Goal: Task Accomplishment & Management: Manage account settings

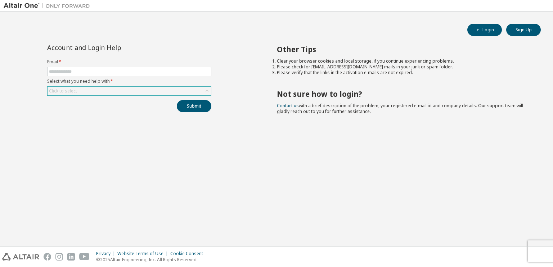
click at [151, 92] on div "Click to select" at bounding box center [128, 91] width 163 height 9
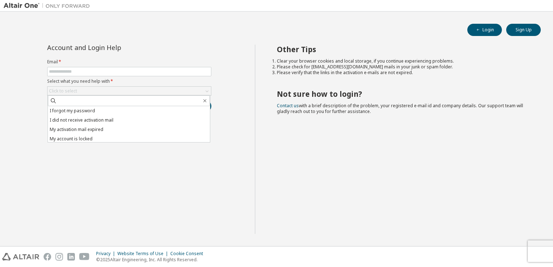
drag, startPoint x: 117, startPoint y: 121, endPoint x: 105, endPoint y: 103, distance: 21.2
click at [116, 120] on li "I did not receive activation mail" at bounding box center [129, 119] width 162 height 9
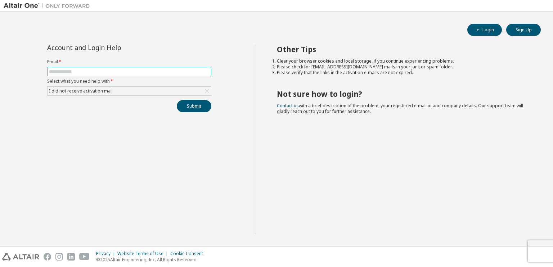
click at [101, 69] on input "text" at bounding box center [129, 72] width 160 height 6
type input "**********"
click at [182, 109] on button "Submit" at bounding box center [194, 106] width 35 height 12
click at [505, 246] on link "Altair support" at bounding box center [500, 247] width 29 height 6
click at [501, 247] on link "Altair support" at bounding box center [500, 247] width 29 height 6
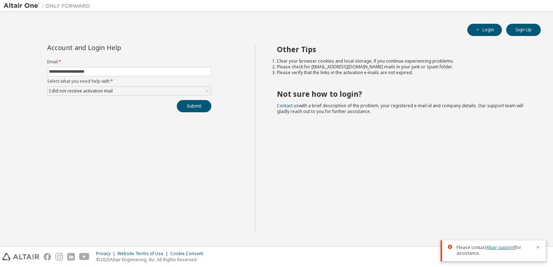
click at [501, 247] on link "Altair support" at bounding box center [500, 247] width 29 height 6
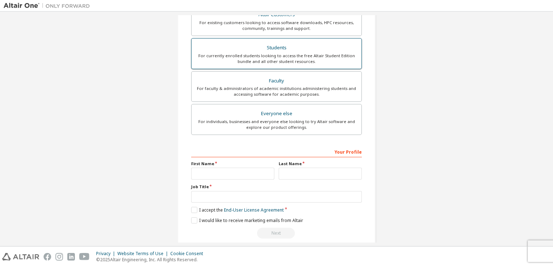
click at [283, 59] on div "For currently enrolled students looking to access the free Altair Student Editi…" at bounding box center [276, 59] width 161 height 12
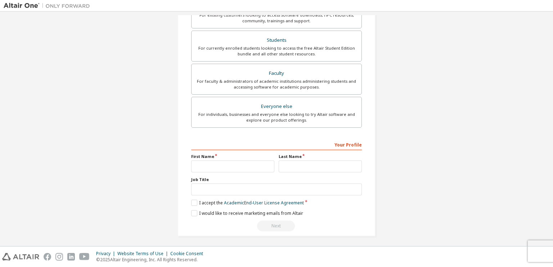
scroll to position [171, 0]
click at [235, 166] on input "text" at bounding box center [232, 166] width 83 height 12
type input "**********"
drag, startPoint x: 244, startPoint y: 165, endPoint x: 239, endPoint y: 169, distance: 6.9
click at [244, 165] on input "**********" at bounding box center [232, 166] width 83 height 12
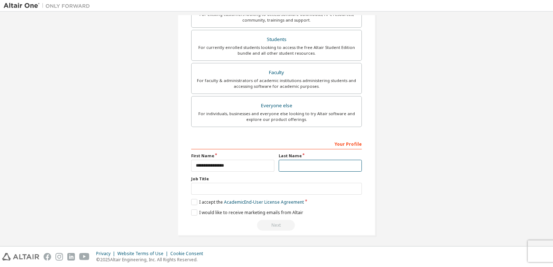
click at [293, 164] on input "text" at bounding box center [319, 166] width 83 height 12
type input "*******"
click at [196, 201] on label "I accept the Academic End-User License Agreement" at bounding box center [247, 202] width 113 height 6
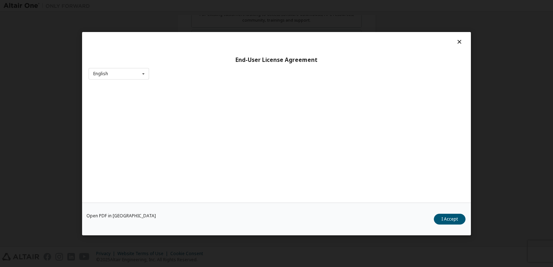
click at [440, 220] on button "I Accept" at bounding box center [450, 218] width 32 height 11
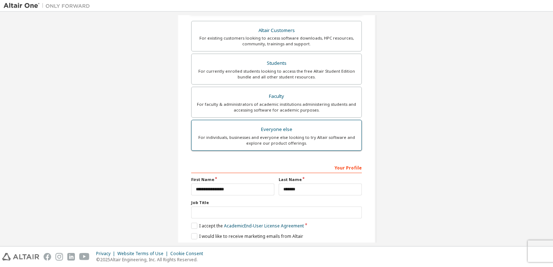
scroll to position [27, 0]
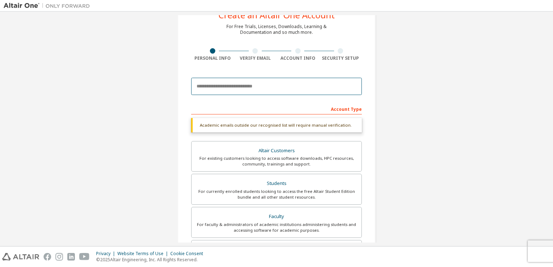
click at [248, 85] on input "email" at bounding box center [276, 86] width 171 height 17
type input "**********"
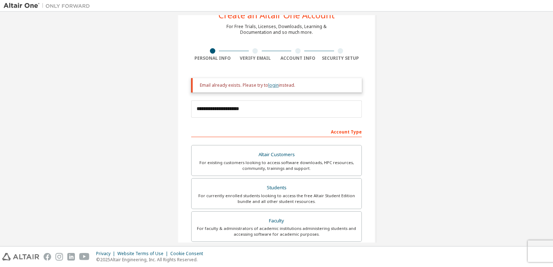
click at [269, 84] on link "login" at bounding box center [273, 85] width 10 height 6
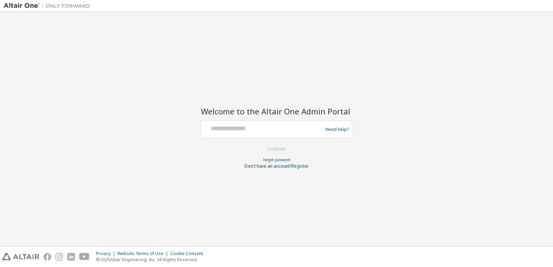
click at [257, 134] on div at bounding box center [263, 129] width 118 height 14
drag, startPoint x: 271, startPoint y: 221, endPoint x: 266, endPoint y: 206, distance: 15.9
click at [270, 221] on div "Welcome to the Altair One Admin Portal Need Help? Please make sure that you pro…" at bounding box center [276, 128] width 545 height 227
click at [243, 134] on div at bounding box center [263, 129] width 118 height 14
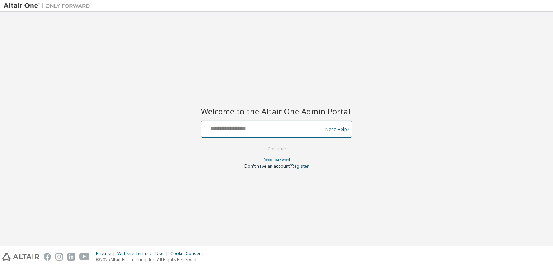
click at [239, 131] on input "text" at bounding box center [263, 127] width 118 height 10
type input "**********"
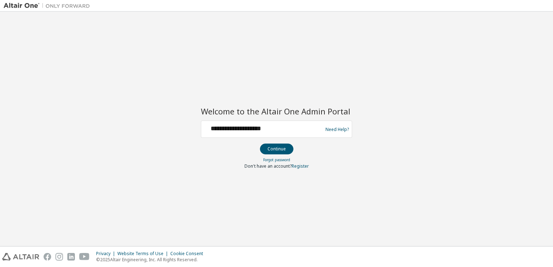
drag, startPoint x: 273, startPoint y: 187, endPoint x: 265, endPoint y: 170, distance: 18.7
click at [271, 183] on div "**********" at bounding box center [276, 128] width 545 height 227
click at [266, 149] on button "Continue" at bounding box center [276, 149] width 33 height 11
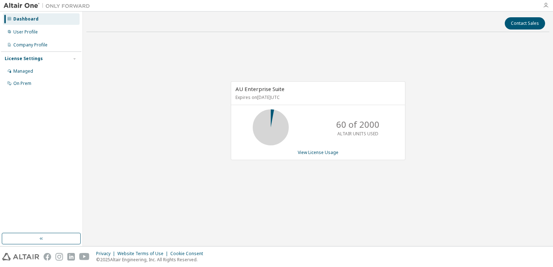
click at [543, 3] on icon "button" at bounding box center [546, 6] width 6 height 6
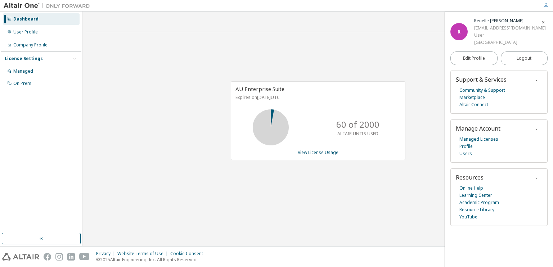
click at [321, 67] on div "AU Enterprise Suite Expires on [DATE] UTC 60 of 2000 ALTAIR UNITS USED View Lic…" at bounding box center [317, 124] width 463 height 173
click at [19, 8] on img at bounding box center [49, 5] width 90 height 7
click at [25, 5] on img at bounding box center [49, 5] width 90 height 7
click at [26, 5] on img at bounding box center [49, 5] width 90 height 7
drag, startPoint x: 26, startPoint y: 5, endPoint x: 36, endPoint y: 13, distance: 13.3
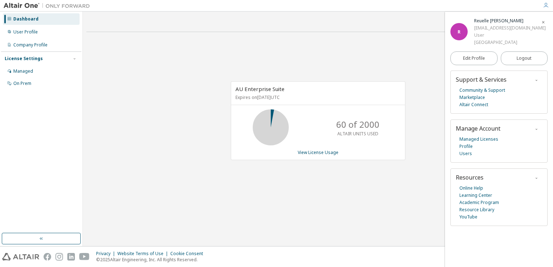
click at [28, 9] on img at bounding box center [49, 5] width 90 height 7
click at [32, 45] on div "Company Profile" at bounding box center [30, 45] width 34 height 6
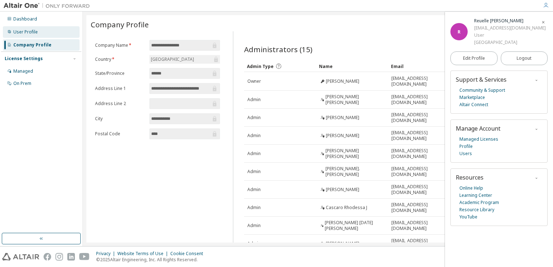
click at [29, 27] on div "User Profile" at bounding box center [41, 32] width 77 height 12
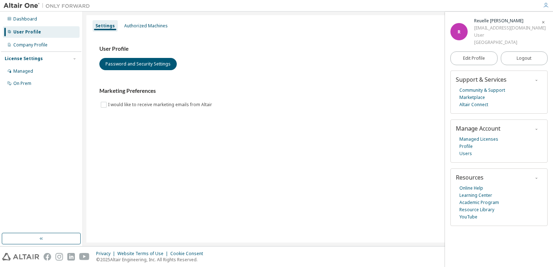
click at [29, 11] on div at bounding box center [276, 6] width 553 height 12
click at [29, 8] on img at bounding box center [49, 5] width 90 height 7
click at [29, 7] on img at bounding box center [49, 5] width 90 height 7
click at [137, 28] on div "Authorized Machines" at bounding box center [146, 26] width 44 height 6
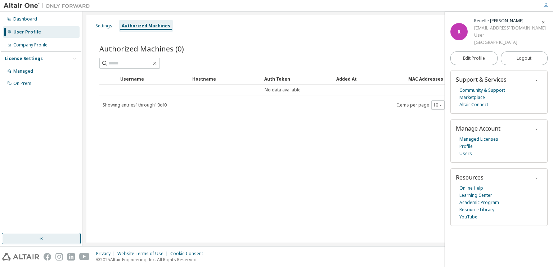
click at [45, 237] on button "button" at bounding box center [41, 239] width 79 height 12
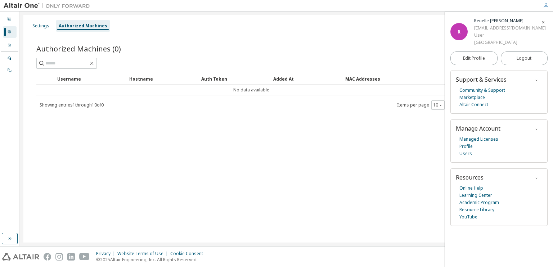
click at [0, 233] on div "Dashboard User Profile Company Profile License Settings Managed On Prem" at bounding box center [10, 129] width 20 height 235
click at [4, 244] on button "button" at bounding box center [10, 239] width 16 height 12
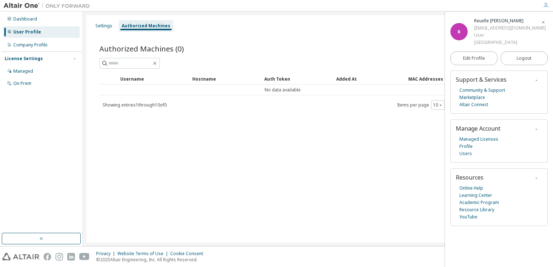
click at [19, 258] on img at bounding box center [20, 257] width 37 height 8
